Goal: Transaction & Acquisition: Purchase product/service

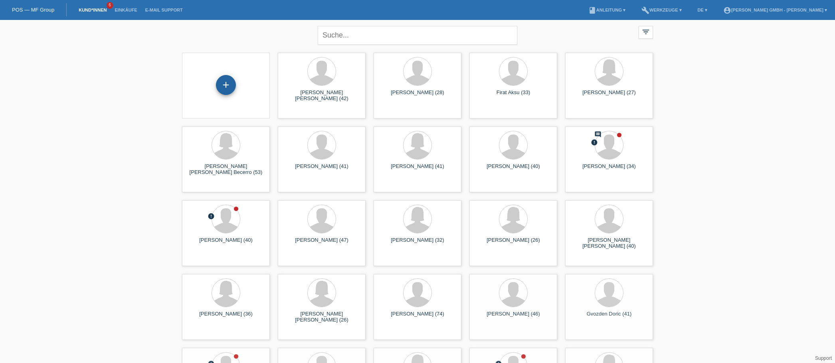
click at [228, 86] on div "+" at bounding box center [226, 85] width 20 height 20
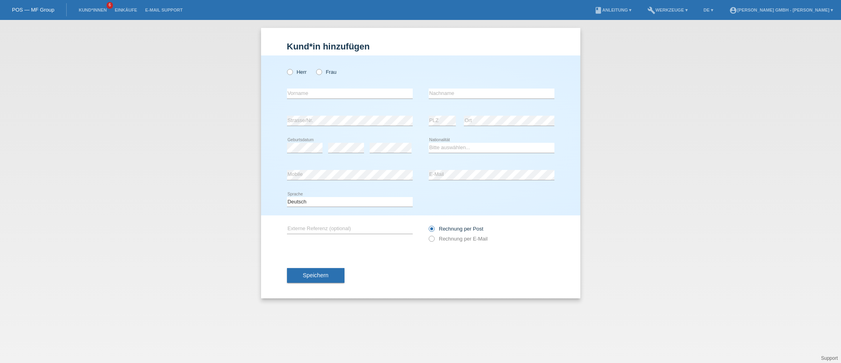
click at [301, 77] on div "Herr Frau" at bounding box center [350, 72] width 126 height 16
click at [297, 68] on div "Herr Frau" at bounding box center [350, 72] width 126 height 16
click at [296, 74] on label "Herr" at bounding box center [297, 72] width 20 height 6
click at [292, 74] on input "Herr" at bounding box center [289, 71] width 5 height 5
radio input "true"
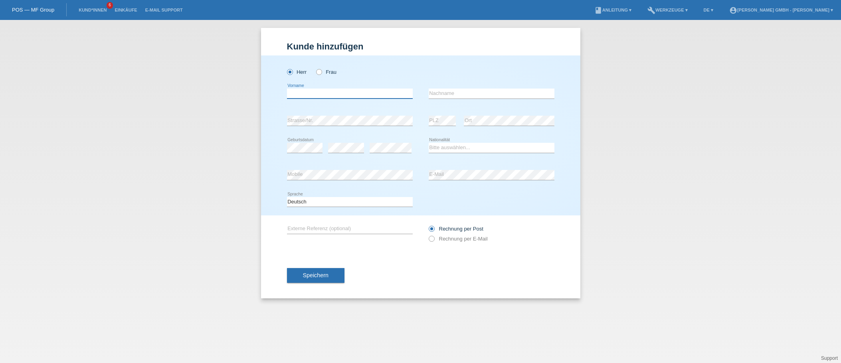
click at [296, 94] on input "text" at bounding box center [350, 94] width 126 height 10
type input "Ali"
type input "Firat"
click at [646, 166] on div "Kund*in hinzufügen Kunde hinzufügen Kundin hinzufügen Herr Frau Ali error Vorna…" at bounding box center [420, 191] width 841 height 343
click at [448, 149] on select "Bitte auswählen... Schweiz Deutschland Liechtenstein Österreich ------------ Af…" at bounding box center [492, 148] width 126 height 10
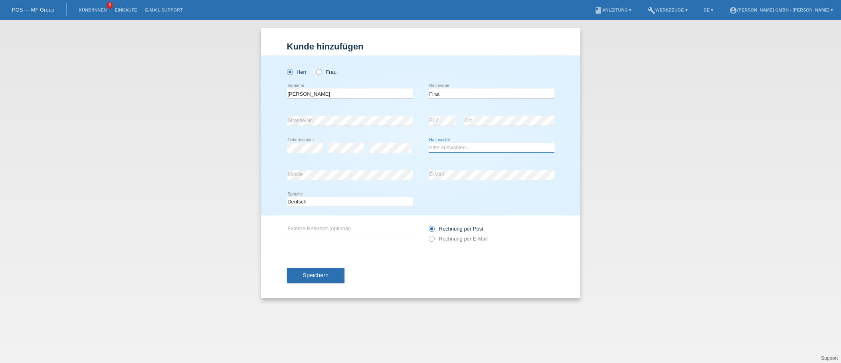
select select "TR"
click at [429, 143] on select "Bitte auswählen... Schweiz Deutschland Liechtenstein Österreich ------------ Af…" at bounding box center [492, 148] width 126 height 10
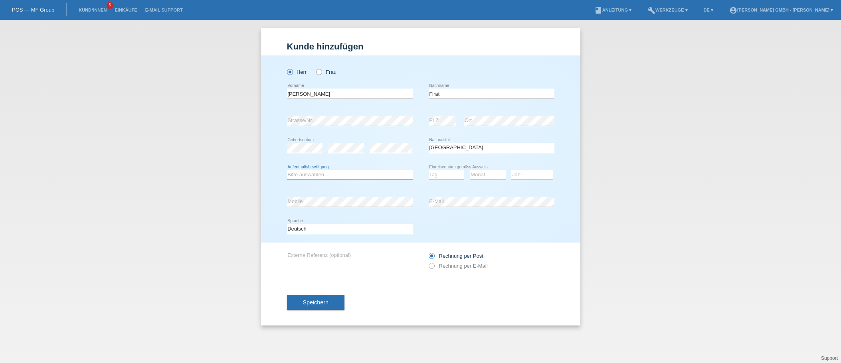
click at [302, 176] on select "Bitte auswählen... C B B - Flüchtlingsstatus Andere" at bounding box center [350, 175] width 126 height 10
select select "C"
click at [287, 170] on select "Bitte auswählen... C B B - Flüchtlingsstatus Andere" at bounding box center [350, 175] width 126 height 10
click at [448, 177] on select "Tag 01 02 03 04 05 06 07 08 09 10 11" at bounding box center [447, 175] width 36 height 10
select select "11"
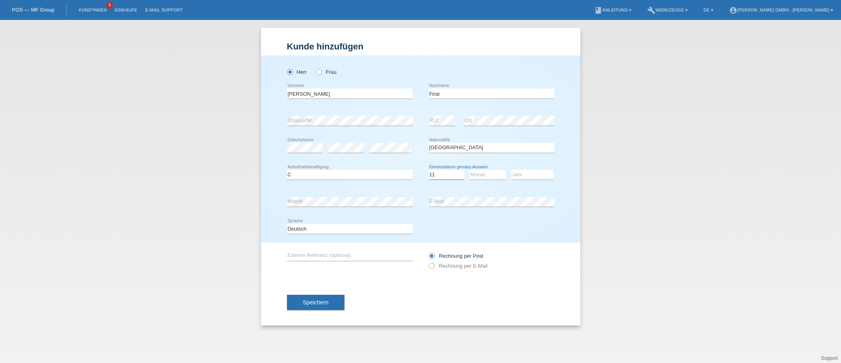
click at [429, 170] on select "Tag 01 02 03 04 05 06 07 08 09 10 11" at bounding box center [447, 175] width 36 height 10
click at [482, 170] on select "Monat 01 02 03 04 05 06 07 08 09 10 11" at bounding box center [488, 175] width 36 height 10
select select "03"
click at [470, 170] on select "Monat 01 02 03 04 05 06 07 08 09 10 11" at bounding box center [488, 175] width 36 height 10
click at [520, 172] on select "Jahr 2025 2024 2023 2022 2021 2020 2019 2018 2017 2016 2015 2014 2013 2012 2011…" at bounding box center [532, 175] width 42 height 10
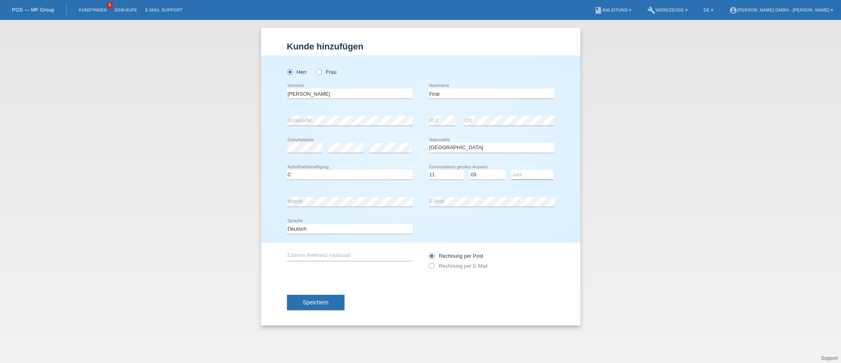
select select "1998"
click at [511, 170] on select "Jahr 2025 2024 2023 2022 2021 2020 2019 2018 2017 2016 2015 2014 2013 2012 2011…" at bounding box center [532, 175] width 42 height 10
click at [641, 177] on div "Kund*in hinzufügen Kunde hinzufügen Kundin hinzufügen Herr Frau Ali error Vorna…" at bounding box center [420, 191] width 841 height 343
click at [456, 266] on label "Rechnung per E-Mail" at bounding box center [458, 266] width 59 height 6
click at [434, 266] on input "Rechnung per E-Mail" at bounding box center [431, 268] width 5 height 10
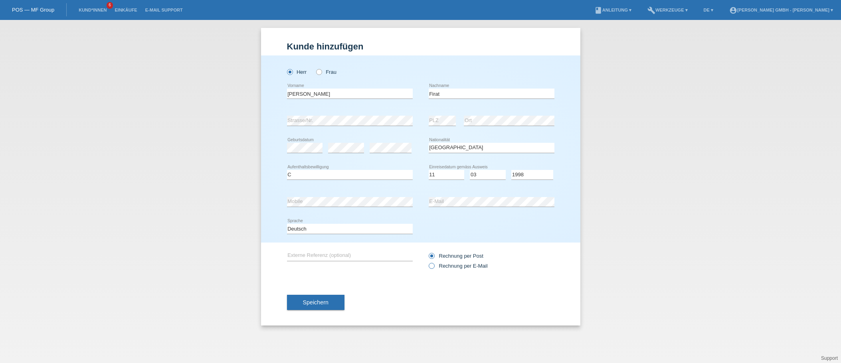
radio input "true"
click at [302, 257] on input "text" at bounding box center [350, 256] width 126 height 10
click at [326, 253] on input "text" at bounding box center [350, 256] width 126 height 10
paste input "725010587FA"
type input "725010587FA"
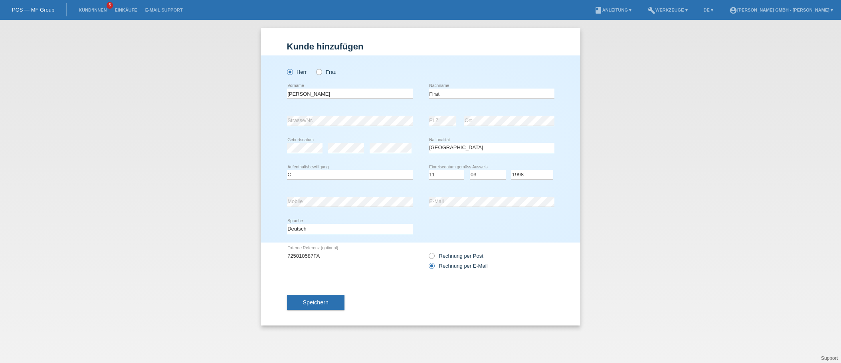
click at [421, 289] on div "Speichern" at bounding box center [420, 302] width 267 height 46
click at [319, 304] on span "Speichern" at bounding box center [316, 302] width 26 height 6
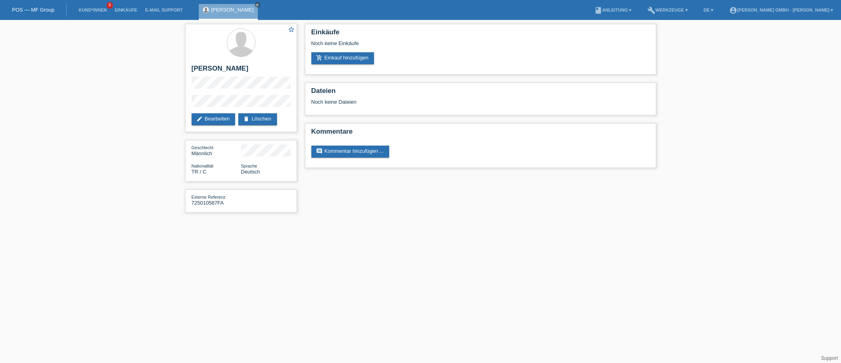
click at [377, 221] on html "POS — MF Group Kund*innen 6 Einkäufe E-Mail Support Ali Firat close" at bounding box center [420, 110] width 841 height 221
click at [338, 57] on link "add_shopping_cart Einkauf hinzufügen" at bounding box center [342, 58] width 63 height 12
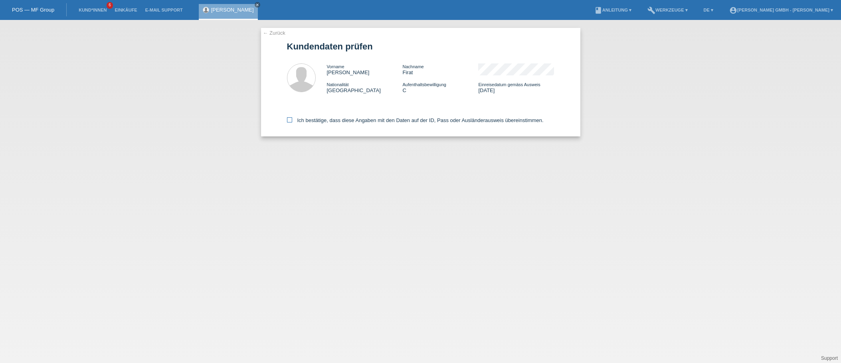
click at [305, 117] on label "Ich bestätige, dass diese Angaben mit den Daten auf der ID, Pass oder Ausländer…" at bounding box center [415, 120] width 257 height 6
click at [292, 117] on input "Ich bestätige, dass diese Angaben mit den Daten auf der ID, Pass oder Ausländer…" at bounding box center [289, 119] width 5 height 5
checkbox input "true"
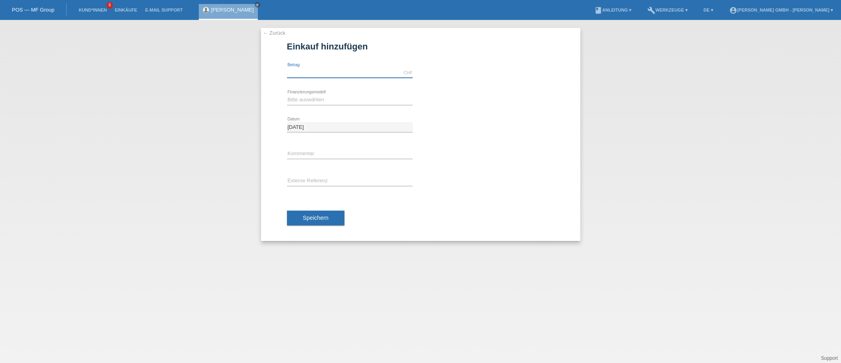
click at [306, 73] on input "text" at bounding box center [350, 73] width 126 height 10
click at [305, 74] on input "text" at bounding box center [350, 73] width 126 height 10
type input "4965.00"
click at [470, 103] on div "Bitte auswählen Kauf auf Rechnung mit Teilzahlungsoption Fixe Raten error Finan…" at bounding box center [420, 100] width 267 height 27
click at [318, 100] on select "Bitte auswählen Kauf auf Rechnung mit Teilzahlungsoption Fixe Raten" at bounding box center [350, 100] width 126 height 10
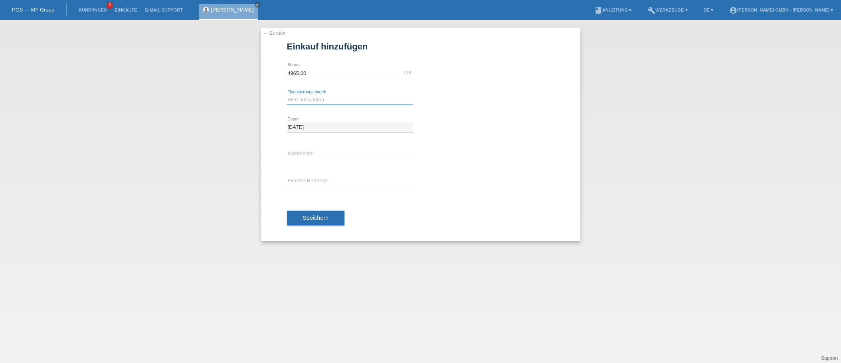
select select "198"
click at [287, 95] on select "Bitte auswählen Kauf auf Rechnung mit Teilzahlungsoption Fixe Raten" at bounding box center [350, 100] width 126 height 10
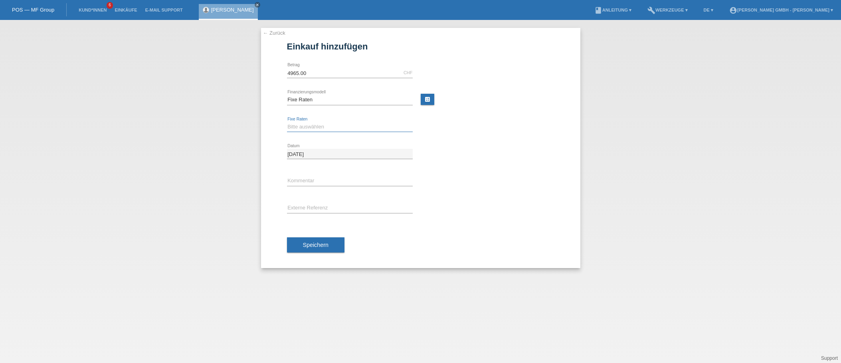
click at [298, 129] on select "Bitte auswählen 12 Raten 24 Raten" at bounding box center [350, 127] width 126 height 10
select select "532"
click at [287, 122] on select "Bitte auswählen 12 Raten 24 Raten" at bounding box center [350, 127] width 126 height 10
click at [525, 178] on div "error Kommentar" at bounding box center [420, 181] width 267 height 27
click at [296, 176] on input "text" at bounding box center [350, 181] width 126 height 10
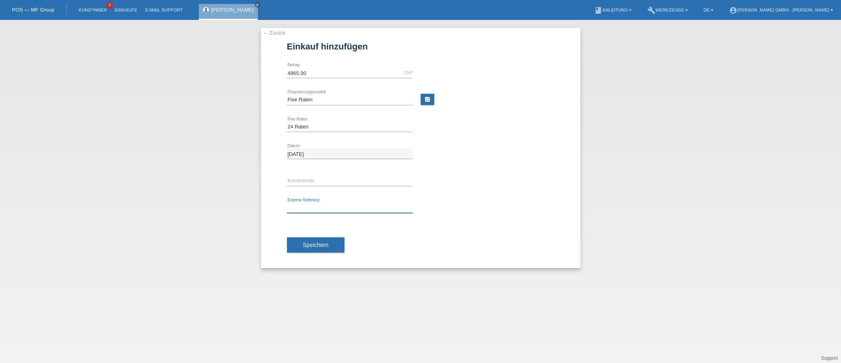
click at [307, 206] on input "text" at bounding box center [350, 208] width 126 height 10
click at [319, 207] on input "text" at bounding box center [350, 208] width 126 height 10
paste input "725010587FA"
type input "725010587FA"
click at [476, 213] on div "725010587FA error Externe Referenz" at bounding box center [420, 208] width 267 height 27
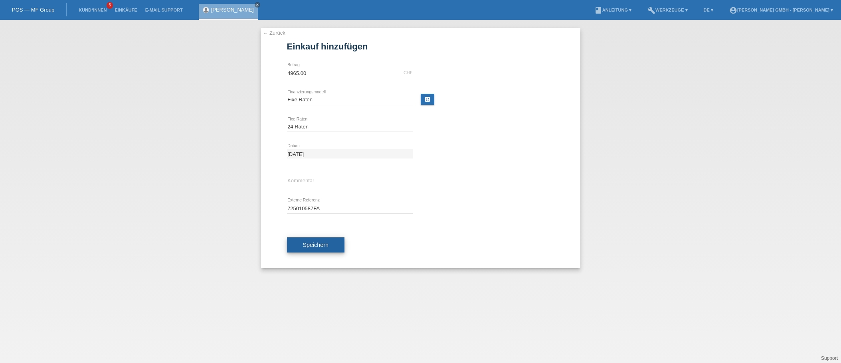
click at [312, 243] on span "Speichern" at bounding box center [316, 245] width 26 height 6
